Goal: Task Accomplishment & Management: Manage account settings

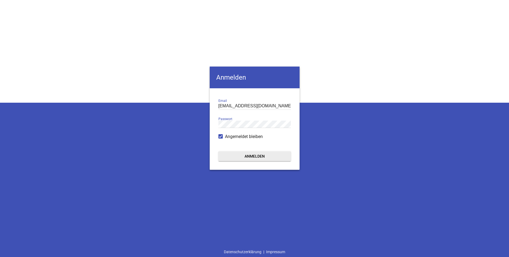
type input "[EMAIL_ADDRESS][DOMAIN_NAME]"
click at [245, 152] on button "Anmelden" at bounding box center [254, 157] width 72 height 10
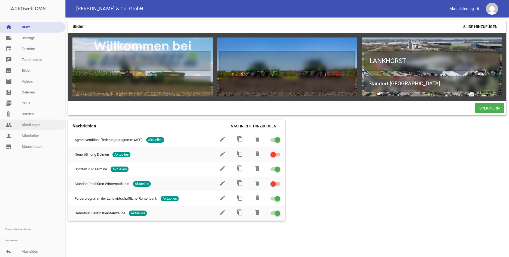
click at [33, 127] on link "people Abteilungen" at bounding box center [32, 125] width 65 height 11
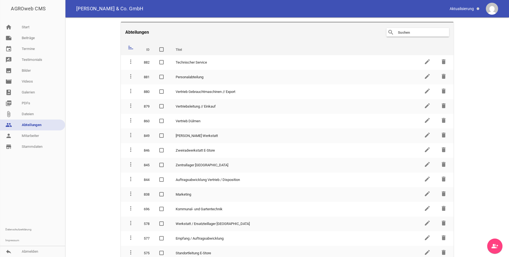
click at [407, 36] on div "search clear" at bounding box center [417, 32] width 63 height 9
click at [409, 32] on input "text" at bounding box center [419, 32] width 44 height 7
click at [422, 32] on input "text" at bounding box center [419, 32] width 44 height 7
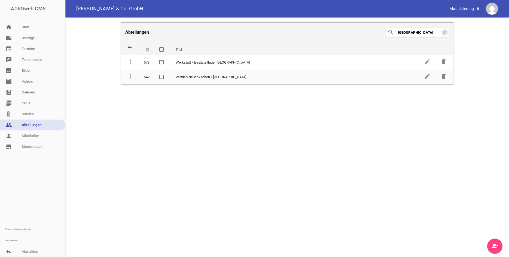
type input "[GEOGRAPHIC_DATA]"
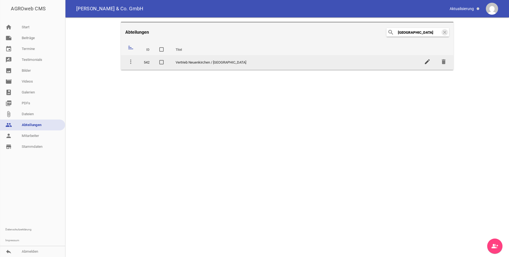
click at [425, 62] on icon "edit" at bounding box center [427, 62] width 7 height 7
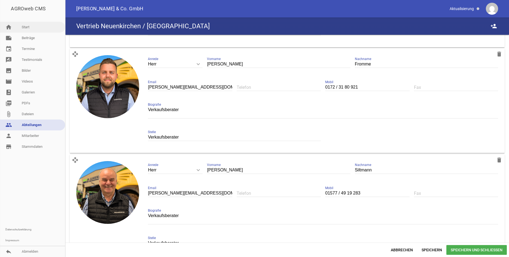
scroll to position [141, 0]
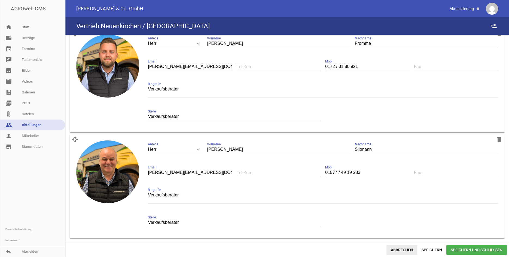
click at [410, 250] on span "Abbrechen" at bounding box center [401, 251] width 31 height 10
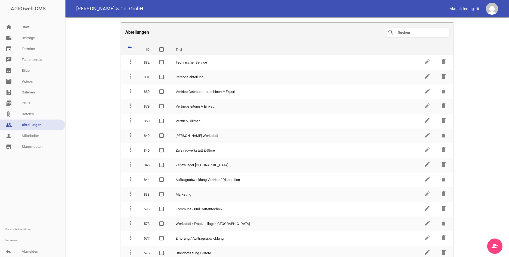
click at [407, 27] on header "Abteilungen search clear" at bounding box center [287, 32] width 333 height 20
click at [405, 32] on input "text" at bounding box center [419, 32] width 44 height 7
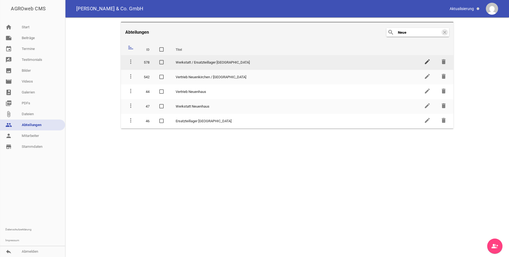
type input "Neue"
click at [428, 63] on icon "edit" at bounding box center [427, 62] width 7 height 7
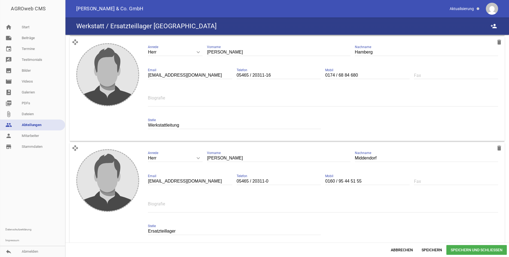
scroll to position [141, 0]
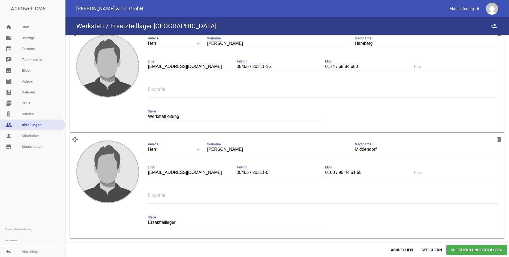
click at [185, 226] on input "Ersatzteillager" at bounding box center [234, 222] width 173 height 7
drag, startPoint x: 184, startPoint y: 222, endPoint x: 113, endPoint y: 221, distance: 71.3
click at [148, 221] on input "Ersatzteillager" at bounding box center [234, 222] width 173 height 7
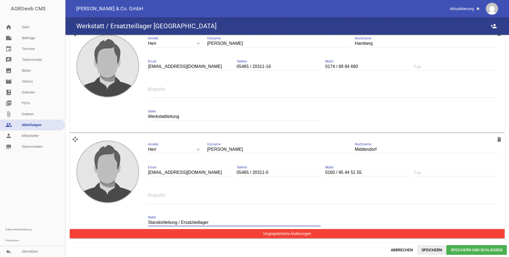
type input "Standortleitung / Ersatzteillager"
click at [432, 248] on span "Speichern" at bounding box center [431, 251] width 29 height 10
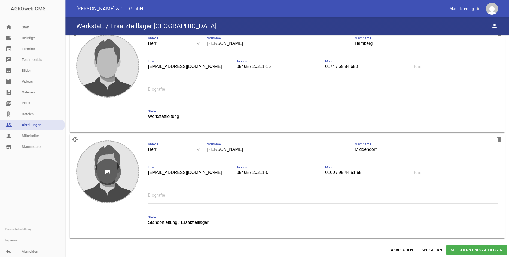
click at [109, 176] on icon "image" at bounding box center [108, 172] width 26 height 26
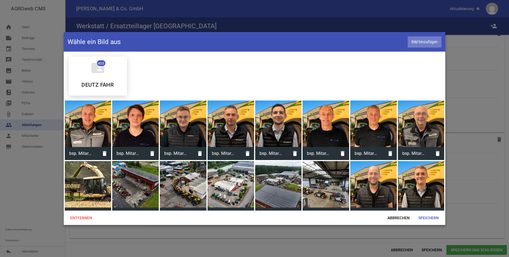
click at [416, 42] on span "Bild hinzufügen" at bounding box center [424, 41] width 34 height 11
click at [422, 42] on span "Bild hinzufügen" at bounding box center [424, 41] width 34 height 11
click at [404, 217] on span "Abbrechen" at bounding box center [398, 218] width 31 height 10
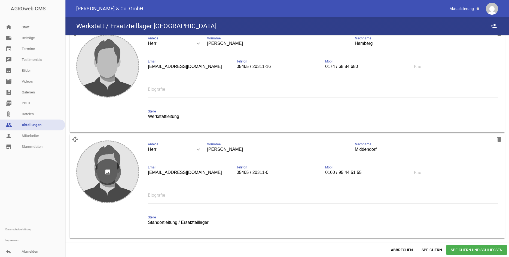
click at [110, 172] on icon "image" at bounding box center [108, 172] width 26 height 26
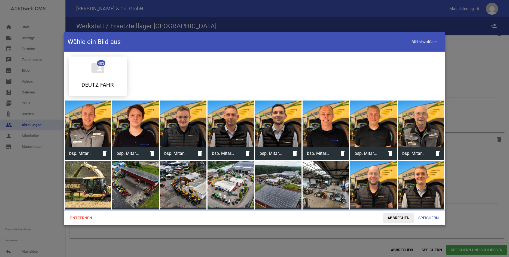
click at [399, 221] on span "Abbrechen" at bounding box center [398, 218] width 31 height 10
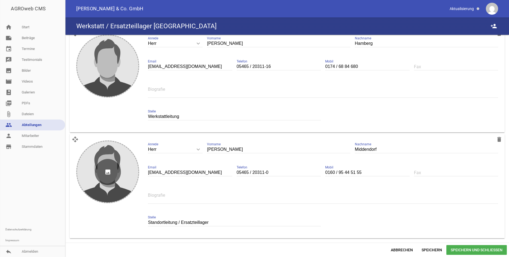
click at [109, 174] on icon "image" at bounding box center [108, 172] width 26 height 26
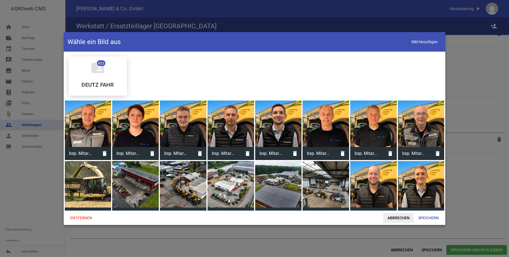
click at [399, 217] on span "Abbrechen" at bounding box center [398, 218] width 31 height 10
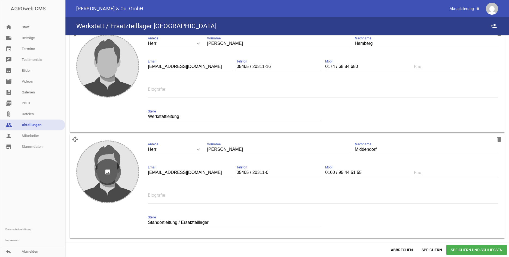
click at [115, 168] on icon "image" at bounding box center [108, 172] width 26 height 26
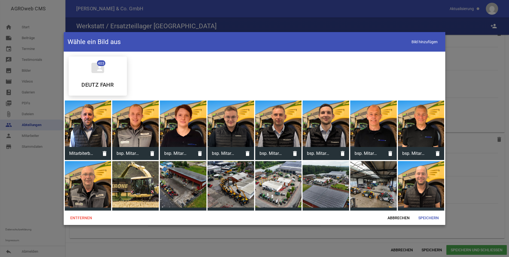
click at [96, 129] on div at bounding box center [88, 124] width 47 height 47
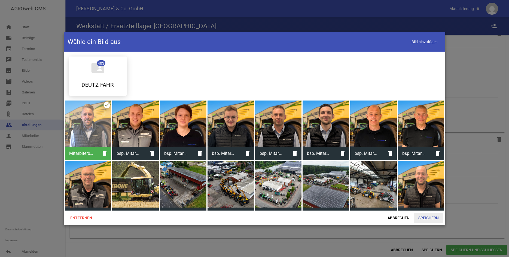
drag, startPoint x: 429, startPoint y: 213, endPoint x: 430, endPoint y: 216, distance: 2.9
click at [429, 214] on div "Entfernen Abbrechen Speichern" at bounding box center [255, 218] width 382 height 14
click at [431, 216] on span "Speichern" at bounding box center [428, 218] width 29 height 10
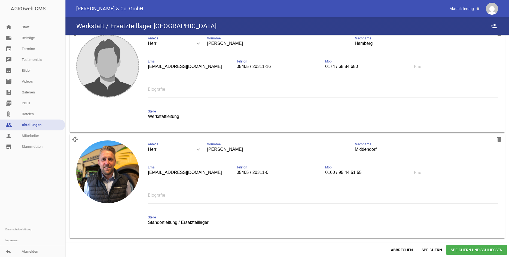
click at [166, 222] on input "Standortleitung / Ersatzteillager" at bounding box center [234, 222] width 173 height 7
click at [217, 225] on input "Standortleitung / Ersatzteillager" at bounding box center [234, 222] width 173 height 7
click at [491, 247] on span "Speichern und Schließen" at bounding box center [476, 251] width 60 height 10
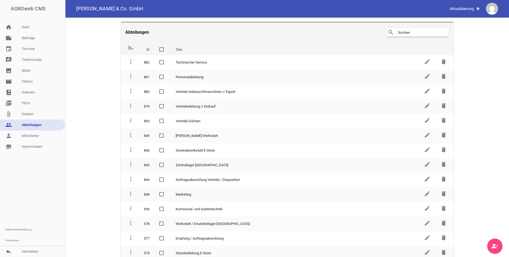
click at [416, 33] on input "text" at bounding box center [419, 32] width 44 height 7
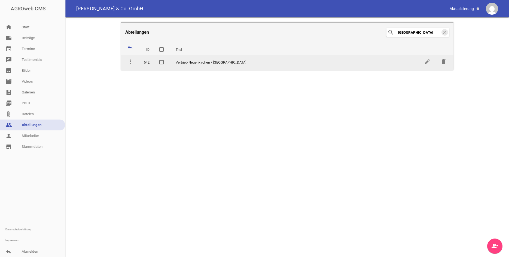
type input "[GEOGRAPHIC_DATA]"
drag, startPoint x: 428, startPoint y: 68, endPoint x: 428, endPoint y: 65, distance: 3.3
click at [428, 68] on td "edit" at bounding box center [427, 62] width 16 height 15
click at [428, 62] on icon "edit" at bounding box center [427, 62] width 7 height 7
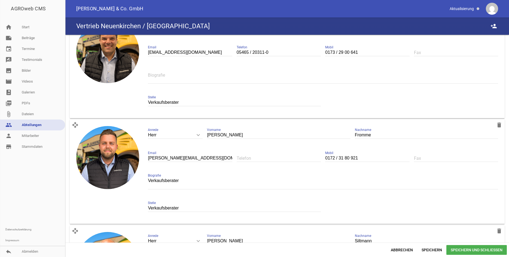
scroll to position [58, 0]
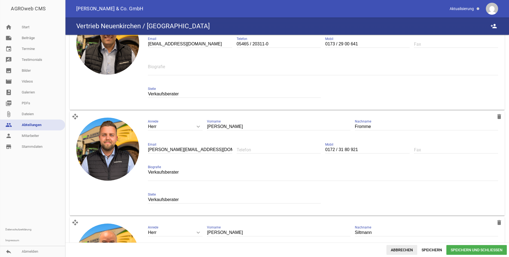
click at [401, 250] on span "Abbrechen" at bounding box center [401, 251] width 31 height 10
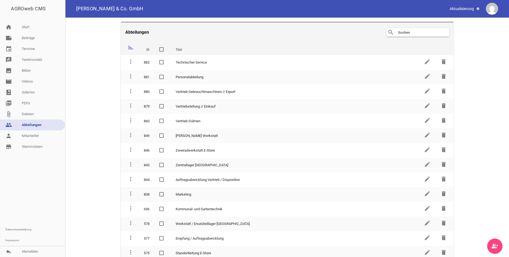
click at [398, 32] on input "text" at bounding box center [419, 32] width 44 height 7
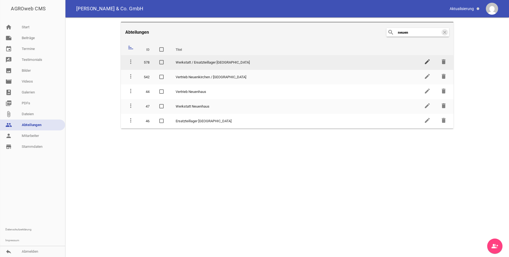
type input "neuen"
click at [429, 62] on icon "edit" at bounding box center [427, 62] width 7 height 7
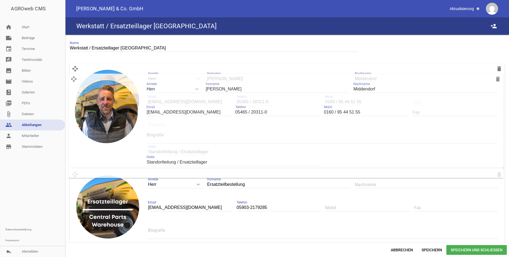
drag, startPoint x: 77, startPoint y: 141, endPoint x: 76, endPoint y: 79, distance: 61.8
click at [76, 79] on div "open_with delete image Herr keyboard_arrow_down Anrede Herr Frau [PERSON_NAME] …" at bounding box center [287, 115] width 435 height 105
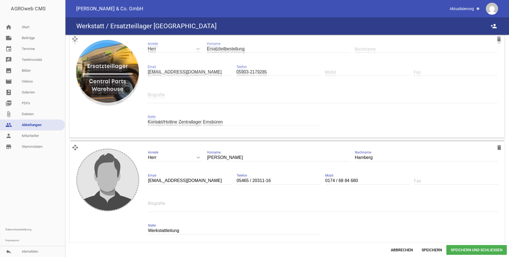
scroll to position [130, 0]
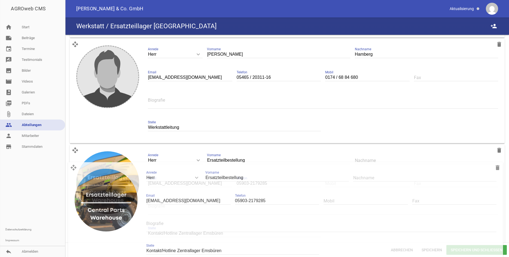
drag, startPoint x: 77, startPoint y: 36, endPoint x: 75, endPoint y: 169, distance: 132.8
click at [75, 169] on div "open_with delete image Herr keyboard_arrow_down Anrede Herr Frau Ersatzteilbest…" at bounding box center [287, 197] width 435 height 105
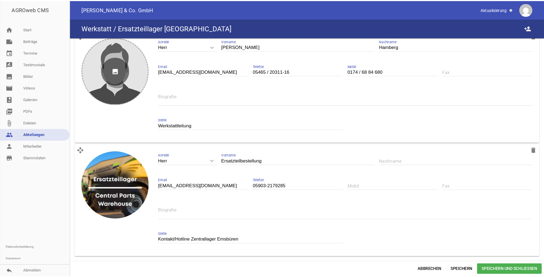
scroll to position [0, 0]
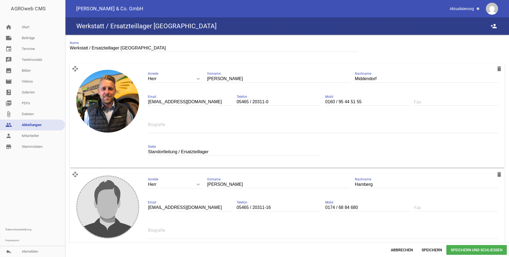
click at [476, 252] on span "Speichern und Schließen" at bounding box center [476, 251] width 60 height 10
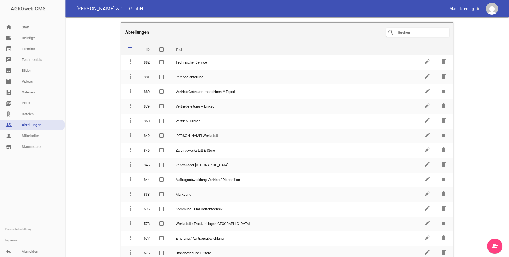
click at [418, 31] on input "text" at bounding box center [419, 32] width 44 height 7
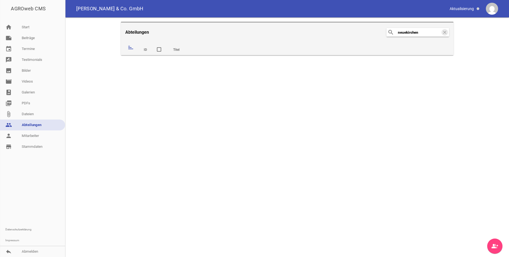
click at [403, 32] on input "neuekirchen" at bounding box center [419, 32] width 44 height 7
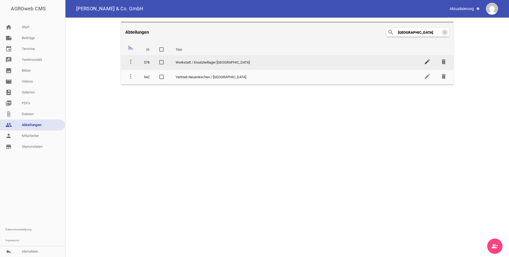
type input "[GEOGRAPHIC_DATA]"
click at [427, 60] on icon "edit" at bounding box center [427, 62] width 7 height 7
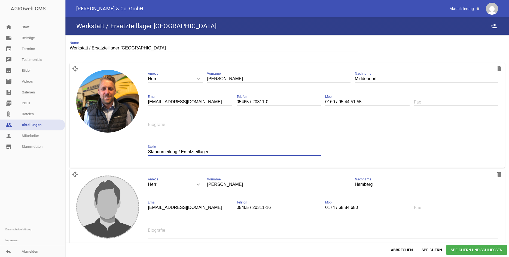
drag, startPoint x: 176, startPoint y: 152, endPoint x: 128, endPoint y: 152, distance: 47.9
click at [148, 152] on input "Standortleitung / Ersatzteillager" at bounding box center [234, 152] width 173 height 7
paste input "er"
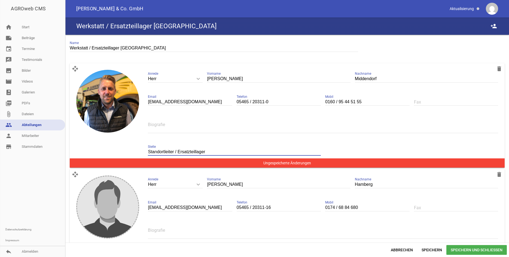
drag, startPoint x: 210, startPoint y: 152, endPoint x: 178, endPoint y: 153, distance: 32.4
click at [178, 153] on input "Standortleiter / Ersatzteillager" at bounding box center [234, 152] width 173 height 7
type input "Standortleiter / Ersatzteillager"
click at [210, 150] on input "Standortleiter / Ersatzteillager" at bounding box center [234, 152] width 173 height 7
drag, startPoint x: 211, startPoint y: 151, endPoint x: 178, endPoint y: 152, distance: 33.2
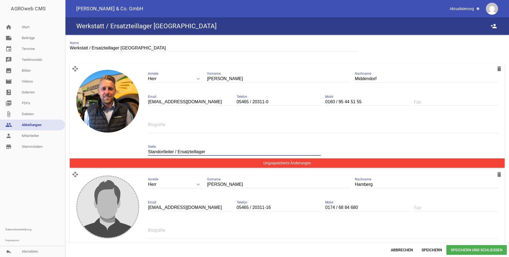
click at [178, 152] on input "Standortleiter / Ersatzteillager" at bounding box center [234, 152] width 173 height 7
click at [490, 255] on div "Abbrechen Speichern Speichern und Schließen" at bounding box center [286, 250] width 443 height 14
click at [489, 253] on span "Speichern und Schließen" at bounding box center [476, 251] width 60 height 10
